Goal: Task Accomplishment & Management: Use online tool/utility

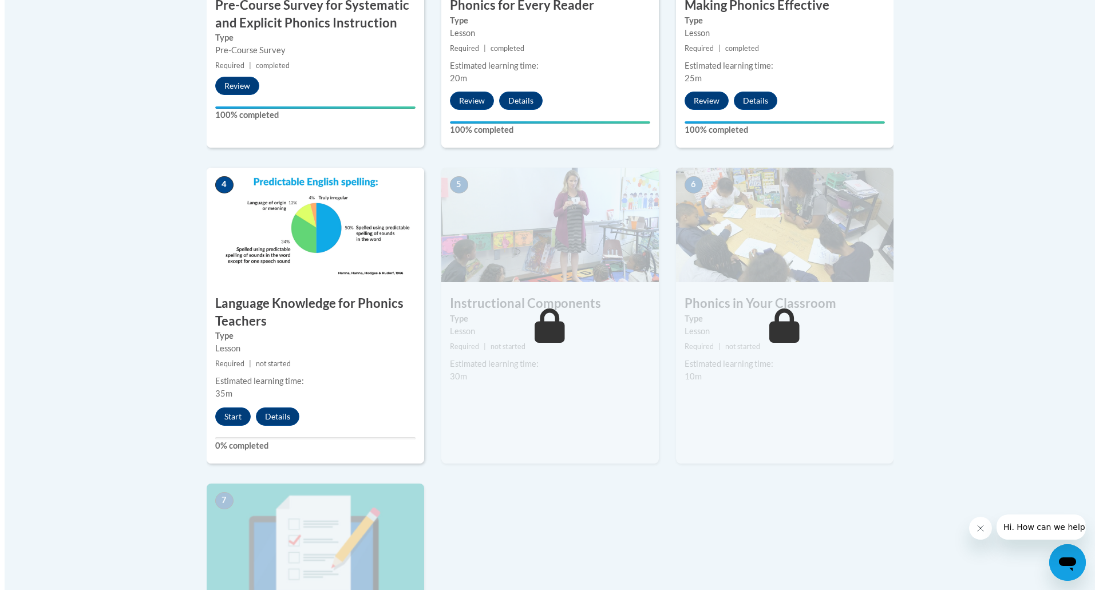
scroll to position [573, 0]
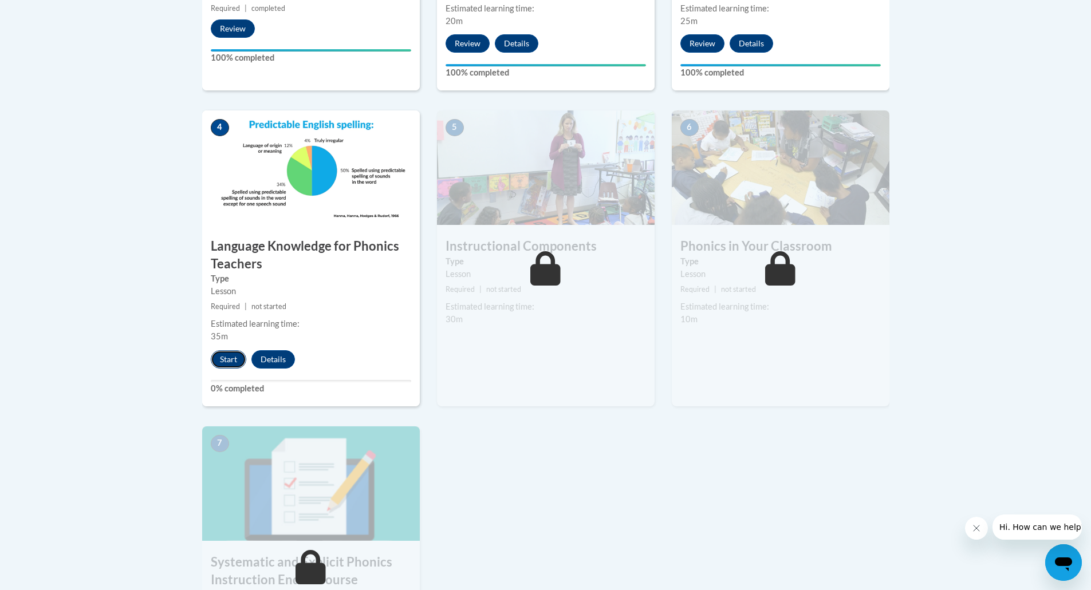
click at [235, 361] on button "Start" at bounding box center [228, 359] width 35 height 18
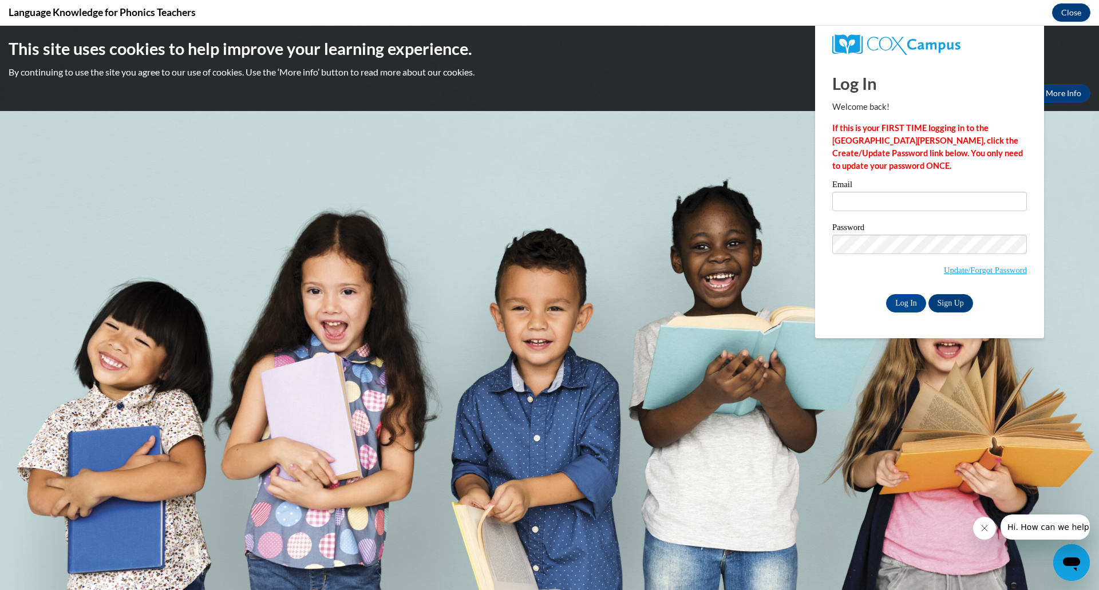
scroll to position [0, 0]
click at [844, 199] on input "Email" at bounding box center [929, 201] width 195 height 19
type input "[PERSON_NAME][EMAIL_ADDRESS][PERSON_NAME][DOMAIN_NAME]"
click at [915, 302] on input "Log In" at bounding box center [906, 303] width 40 height 18
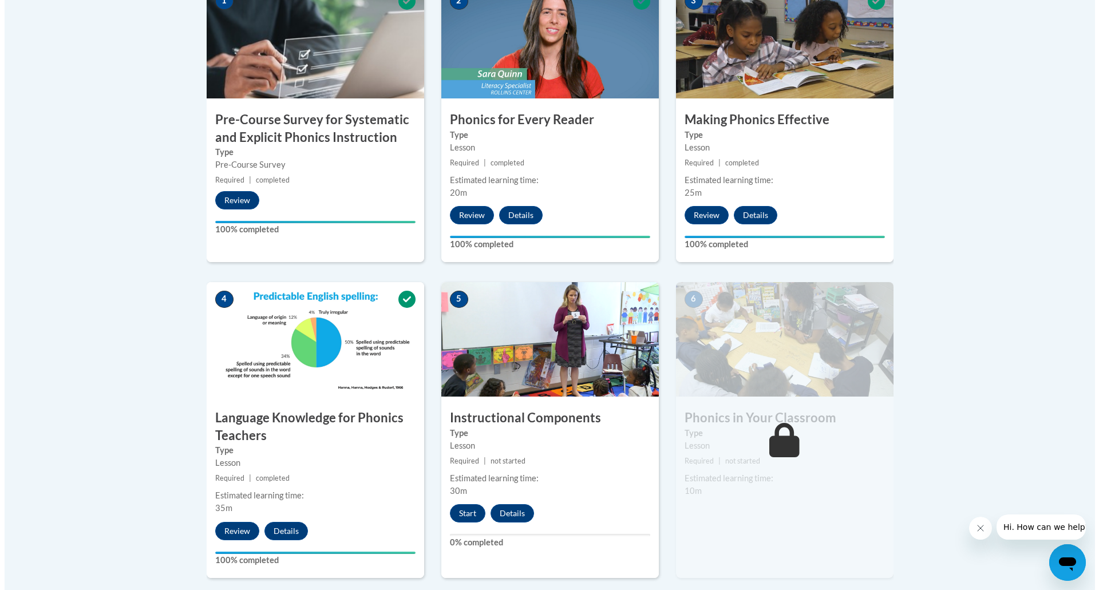
scroll to position [687, 0]
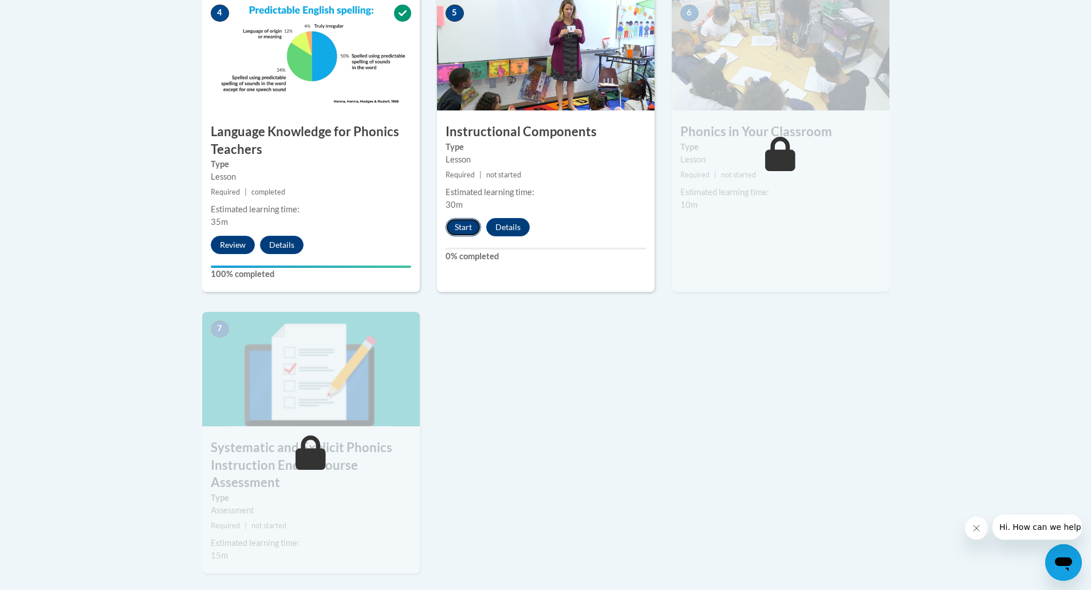
click at [468, 225] on button "Start" at bounding box center [462, 227] width 35 height 18
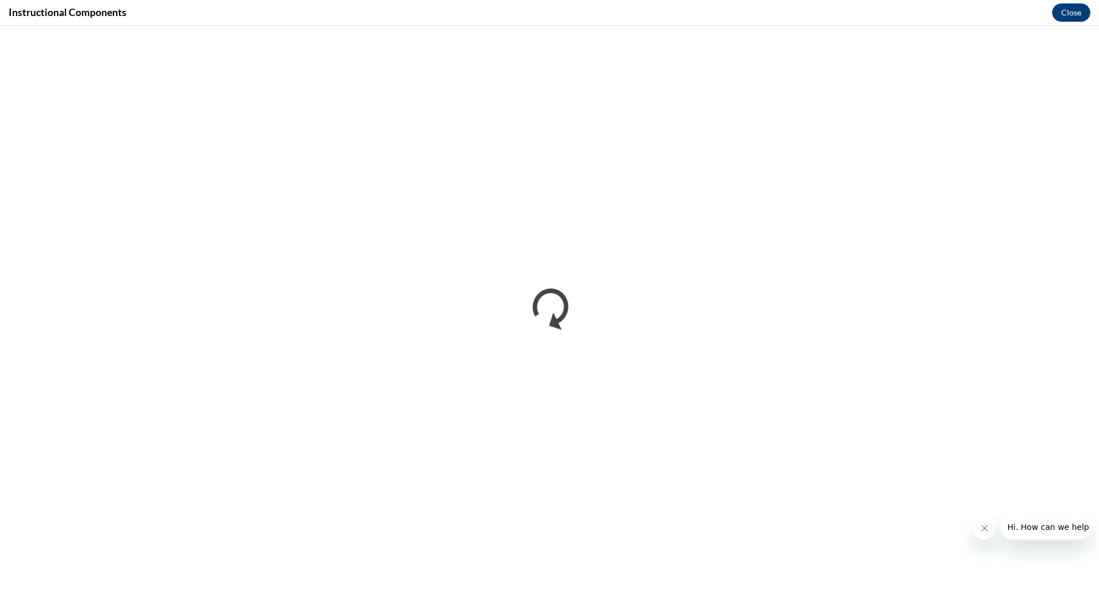
scroll to position [0, 0]
